Goal: Information Seeking & Learning: Find specific fact

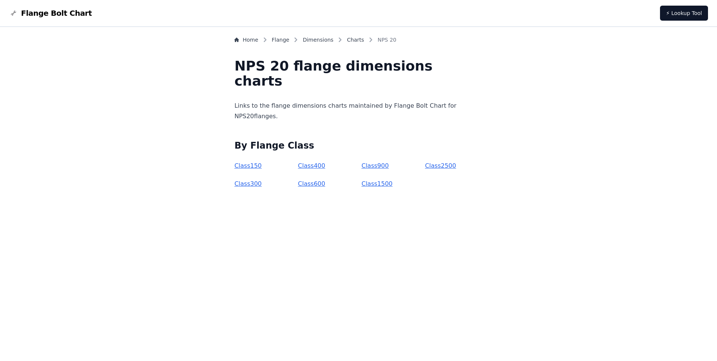
click at [262, 185] on link "Class 300" at bounding box center [247, 183] width 27 height 7
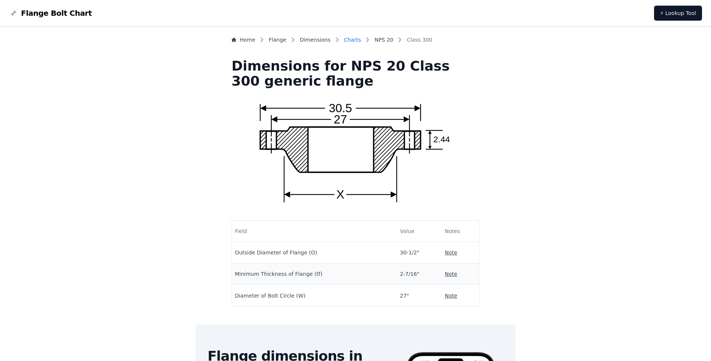
click at [361, 40] on link "Charts" at bounding box center [352, 39] width 17 height 7
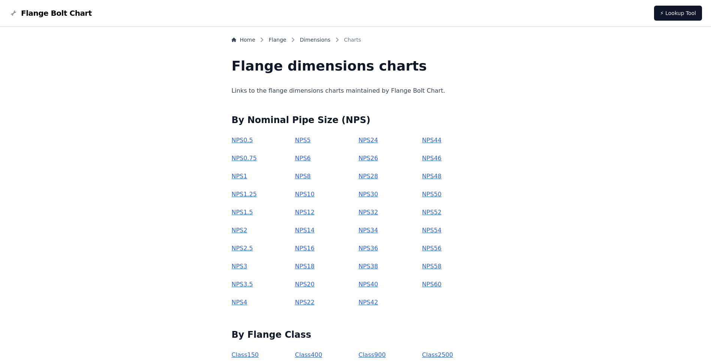
click at [422, 195] on link "NPS 50" at bounding box center [431, 193] width 19 height 7
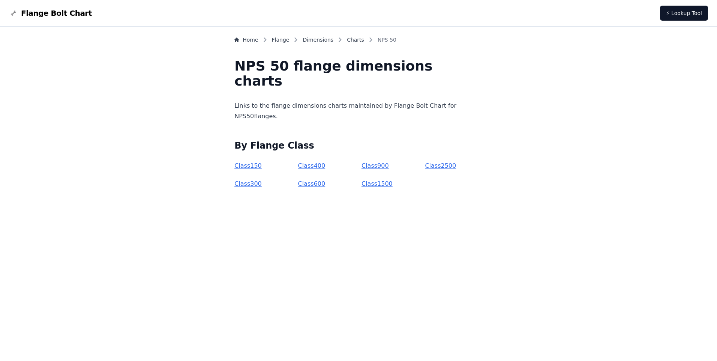
click at [262, 183] on link "Class 300" at bounding box center [247, 183] width 27 height 7
